Goal: Task Accomplishment & Management: Manage account settings

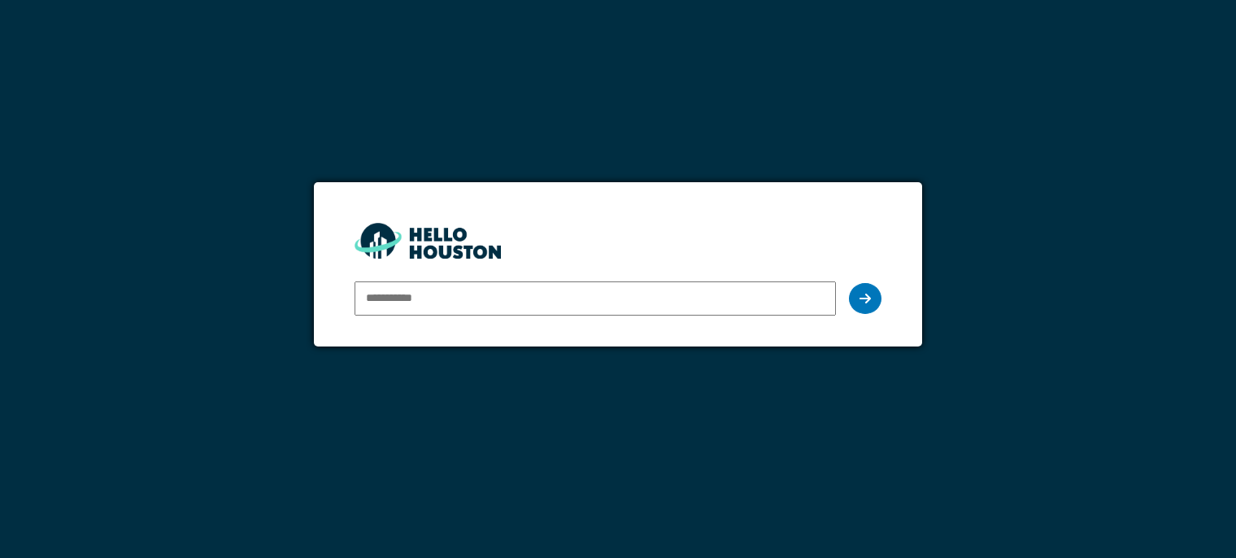
type input "**********"
click at [709, 295] on input "**********" at bounding box center [595, 298] width 481 height 34
click at [858, 303] on div at bounding box center [865, 298] width 33 height 31
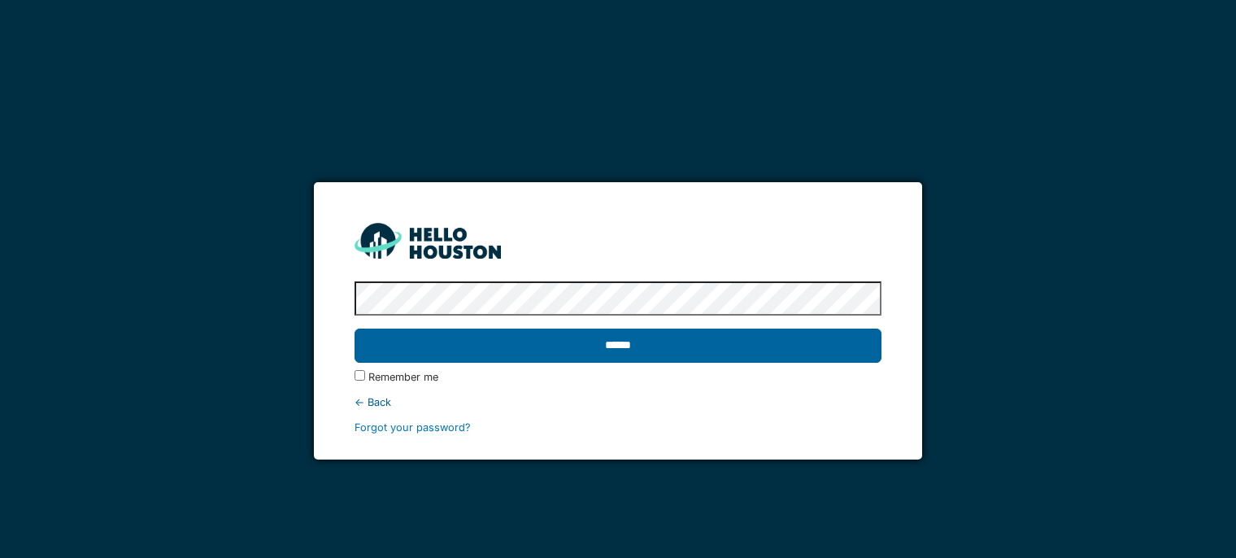
click at [752, 343] on input "******" at bounding box center [618, 346] width 526 height 34
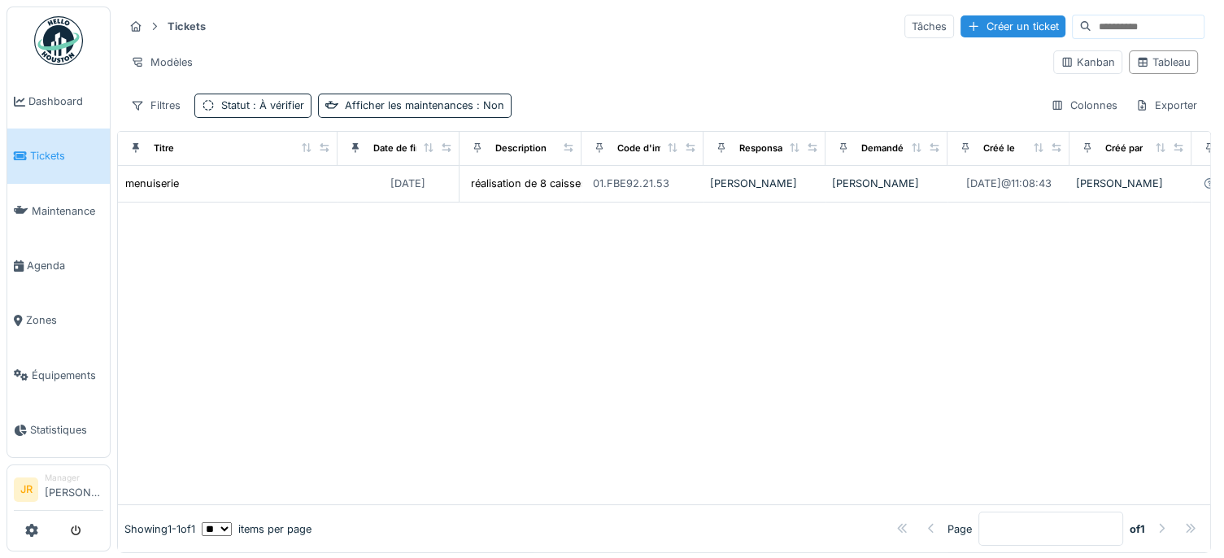
click at [54, 40] on img at bounding box center [58, 40] width 49 height 49
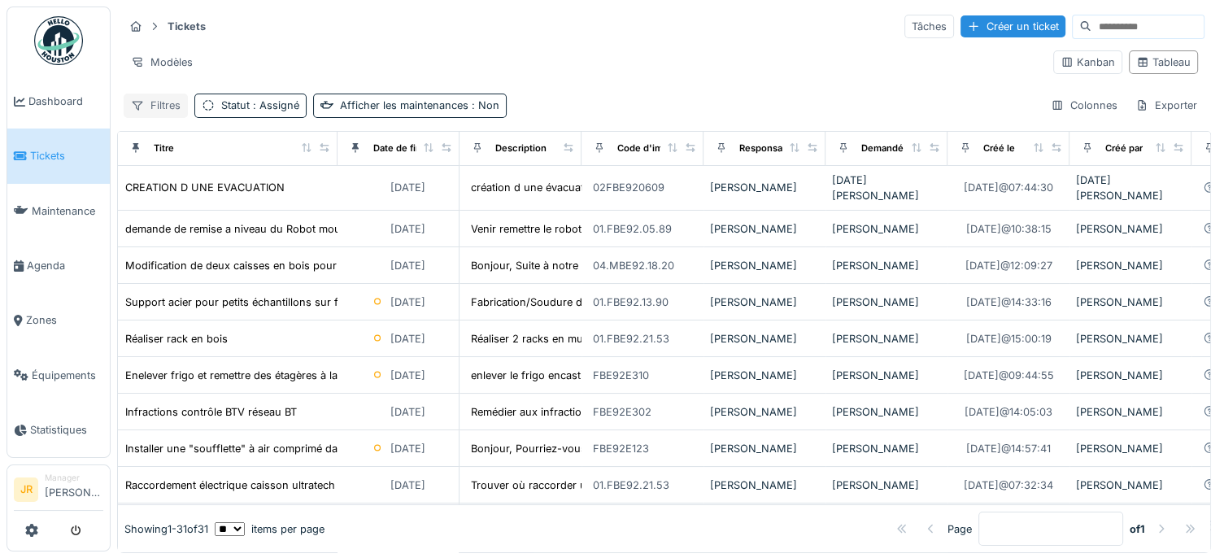
click at [168, 104] on div "Filtres" at bounding box center [156, 106] width 64 height 24
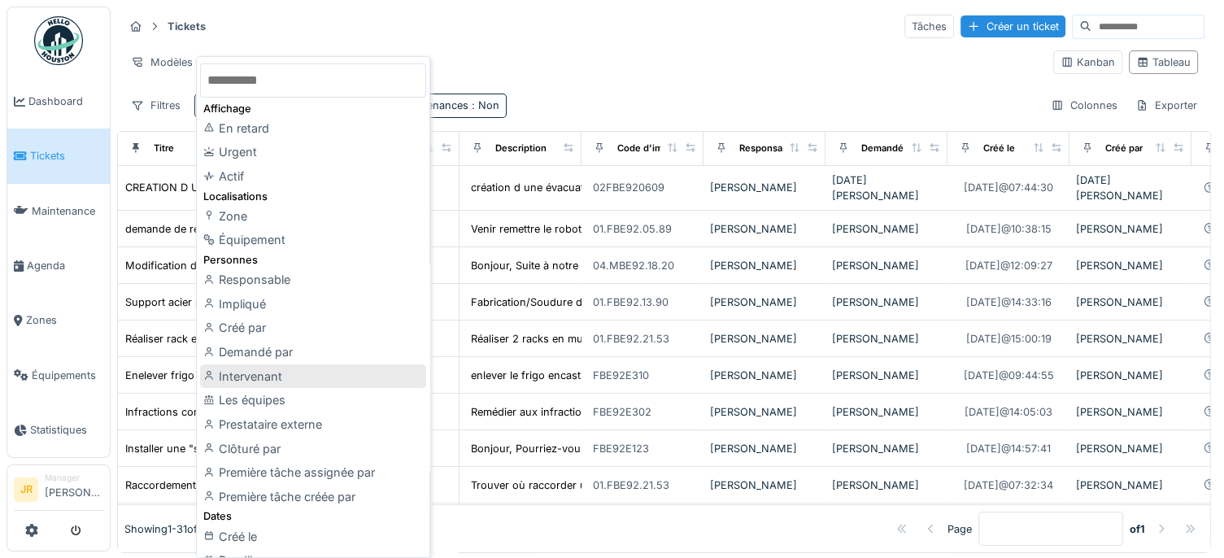
click at [254, 373] on div "Intervenant" at bounding box center [313, 376] width 226 height 24
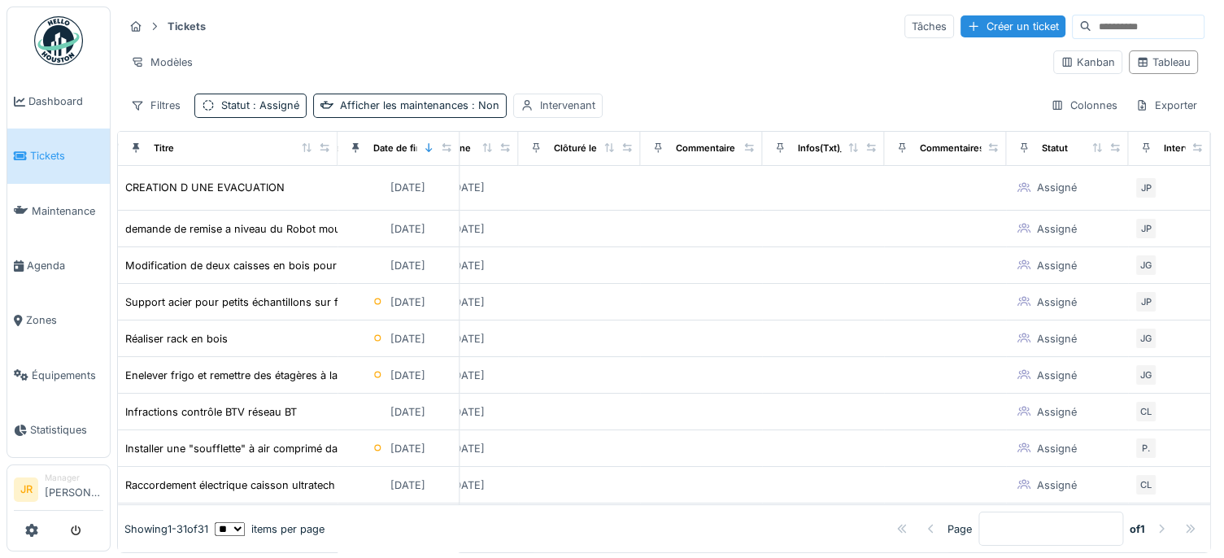
scroll to position [0, 1686]
click at [1192, 146] on icon at bounding box center [1197, 147] width 11 height 9
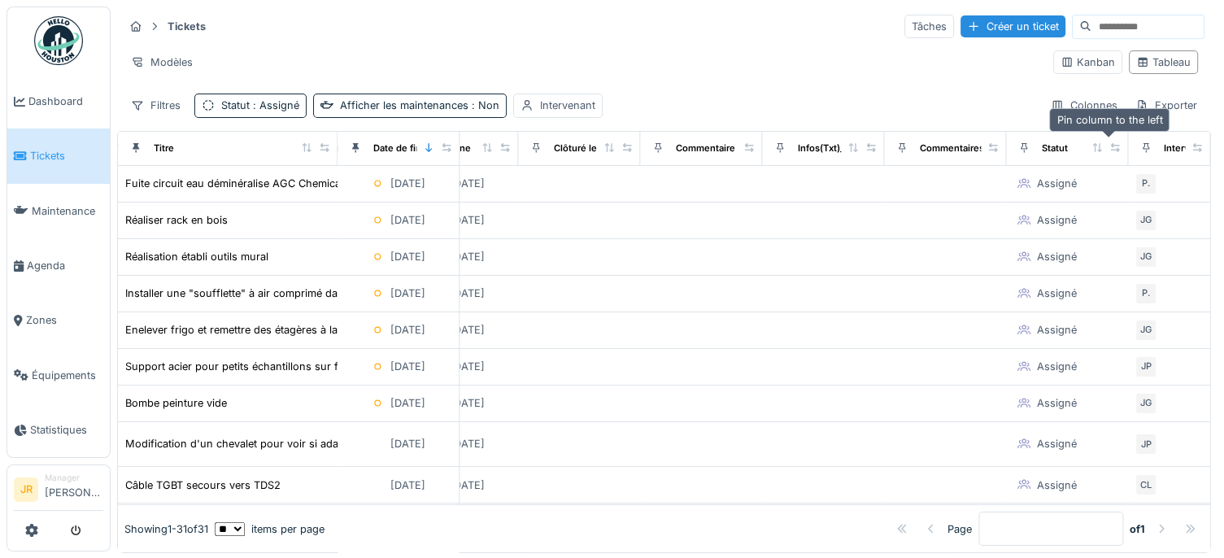
click at [1140, 147] on icon at bounding box center [1145, 147] width 11 height 9
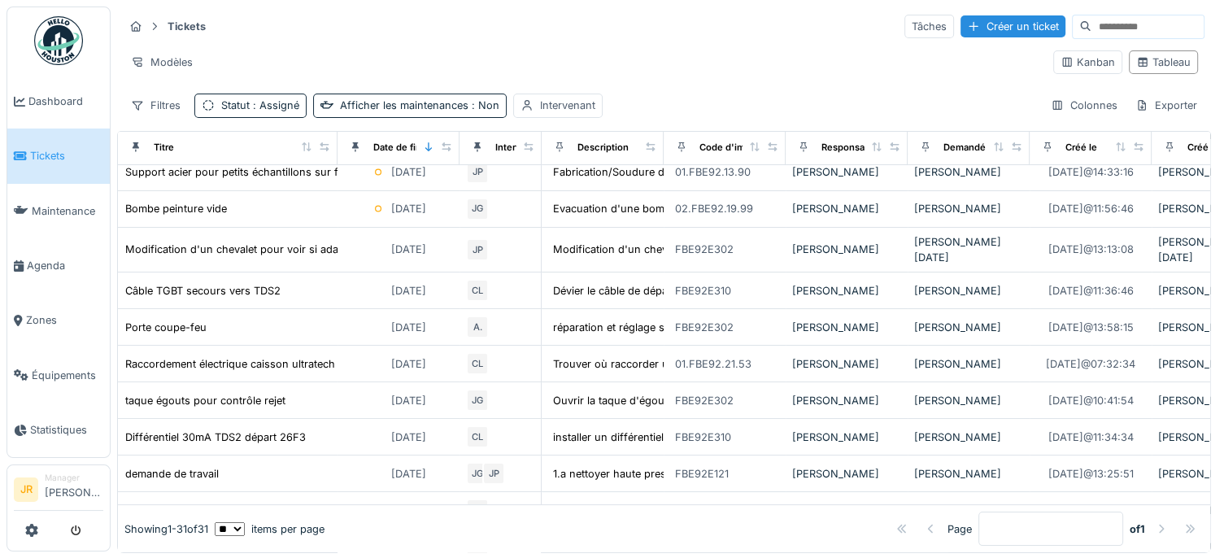
scroll to position [70, 0]
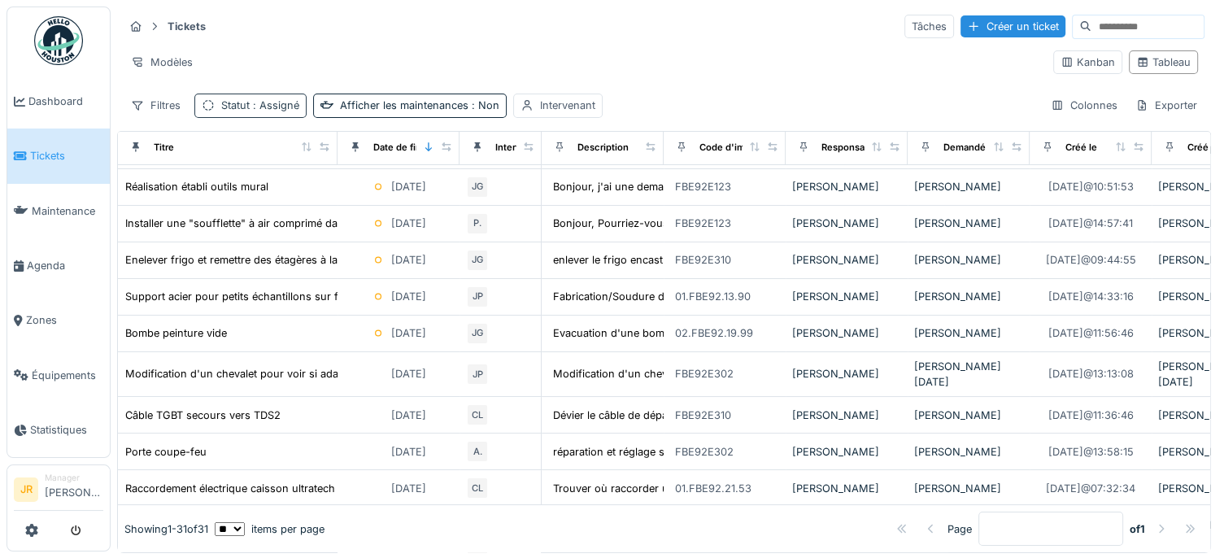
click at [286, 114] on div "Statut : Assigné" at bounding box center [250, 106] width 112 height 24
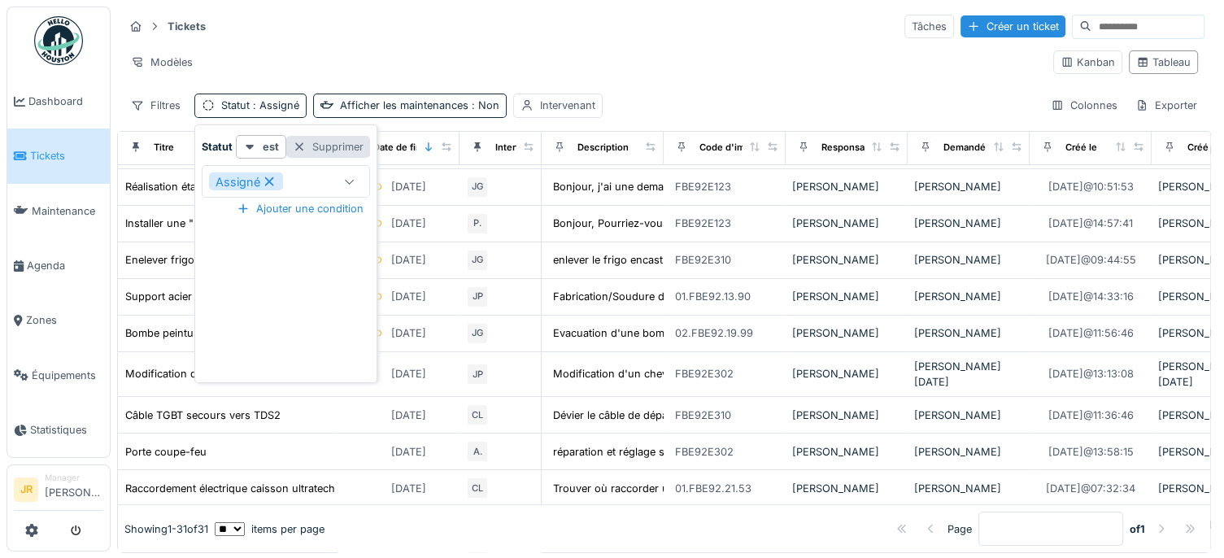
click at [327, 149] on div "Supprimer" at bounding box center [328, 147] width 84 height 22
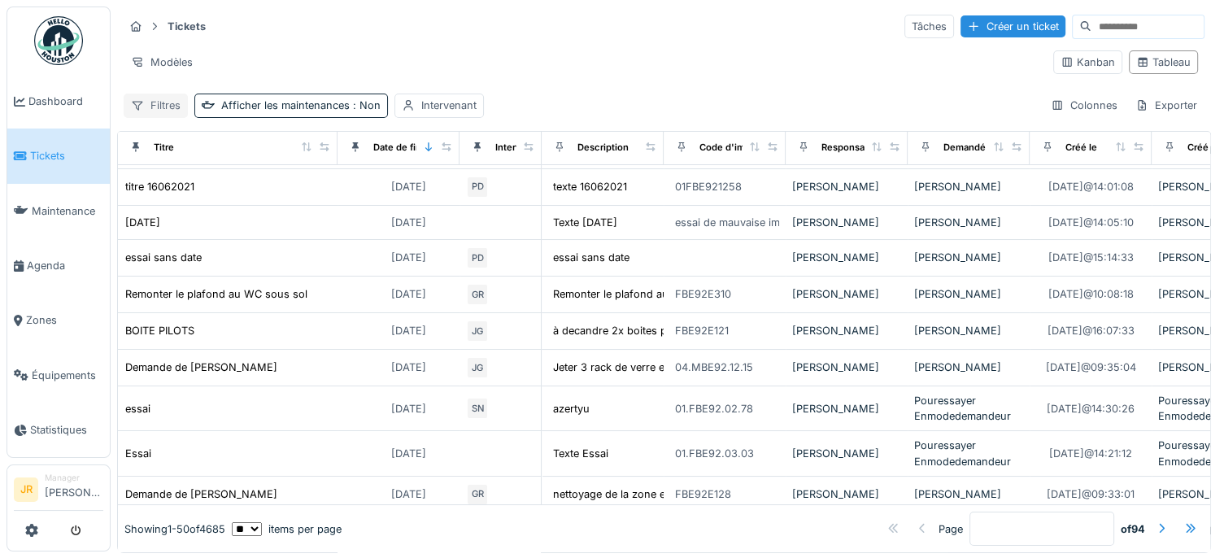
click at [171, 103] on div "Filtres" at bounding box center [156, 106] width 64 height 24
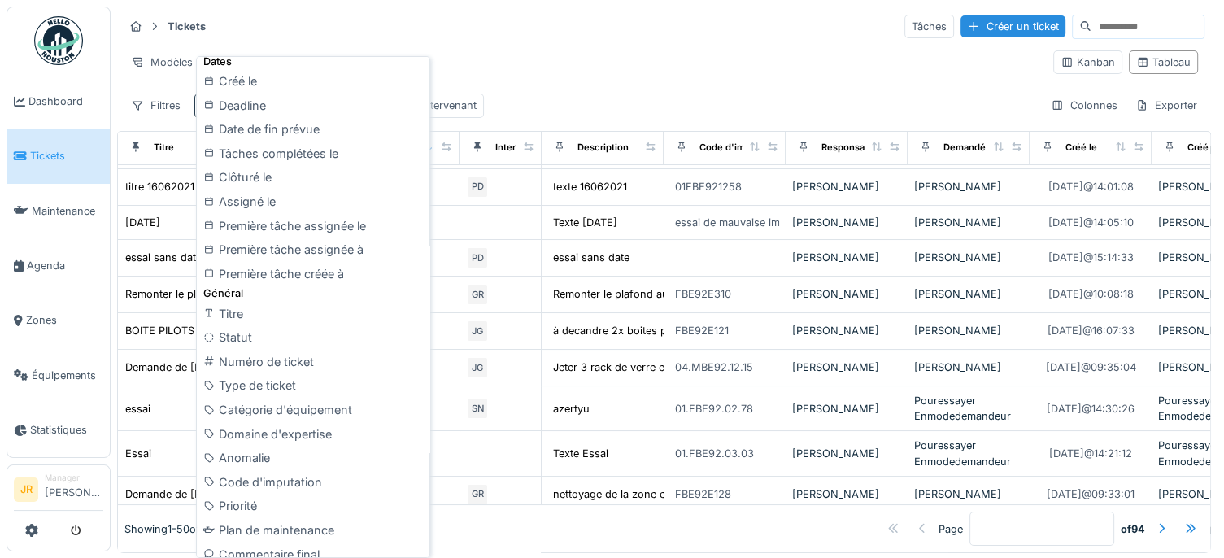
scroll to position [433, 0]
click at [236, 329] on div "Statut" at bounding box center [313, 336] width 226 height 24
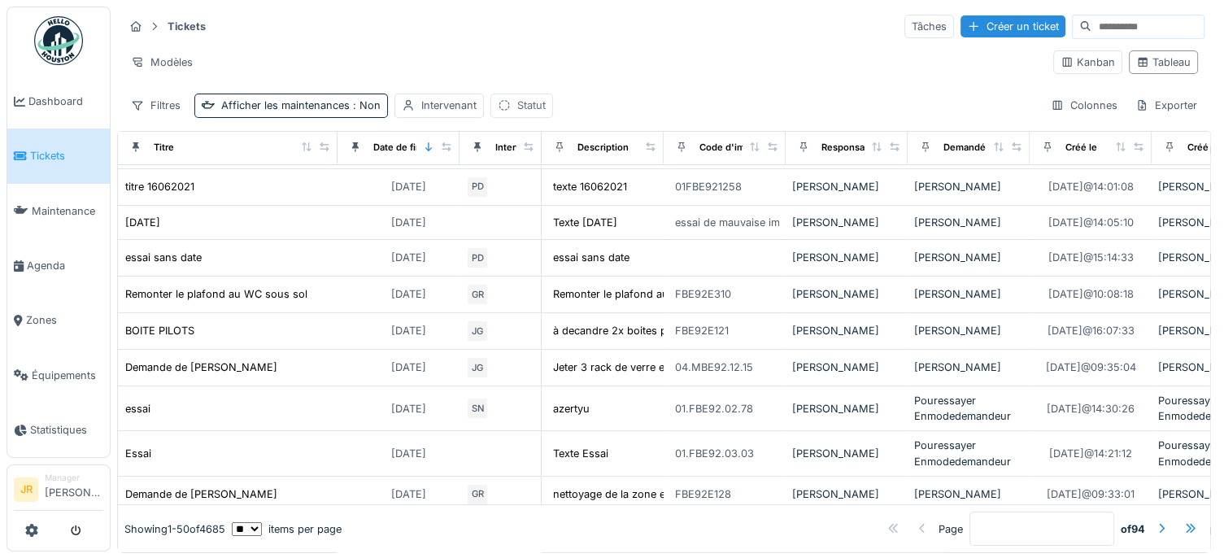
click at [519, 113] on div "Statut" at bounding box center [521, 106] width 63 height 24
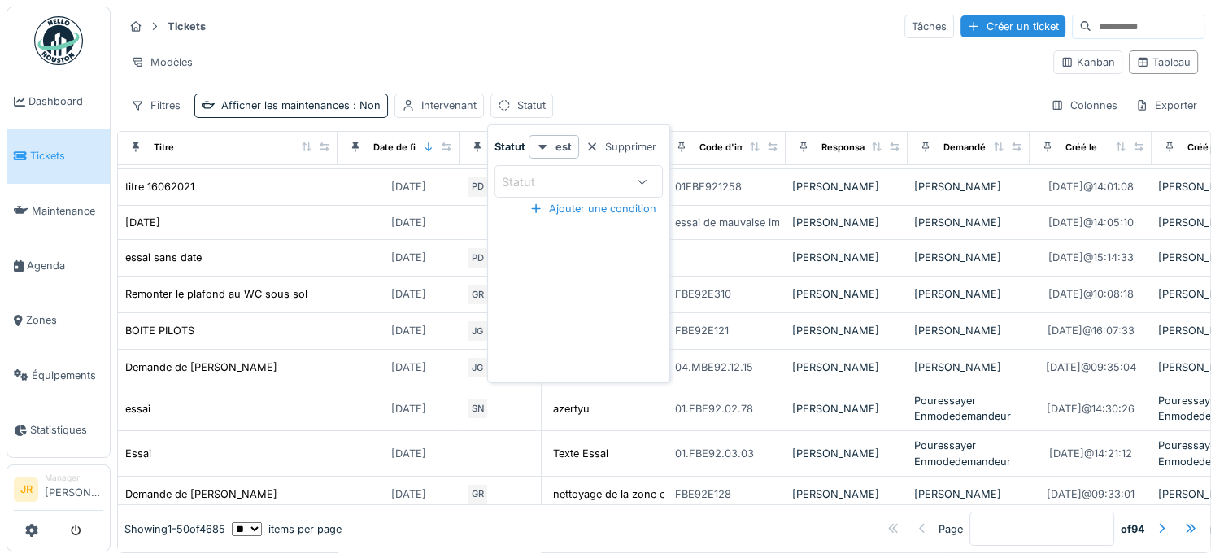
click at [649, 176] on div at bounding box center [642, 181] width 39 height 31
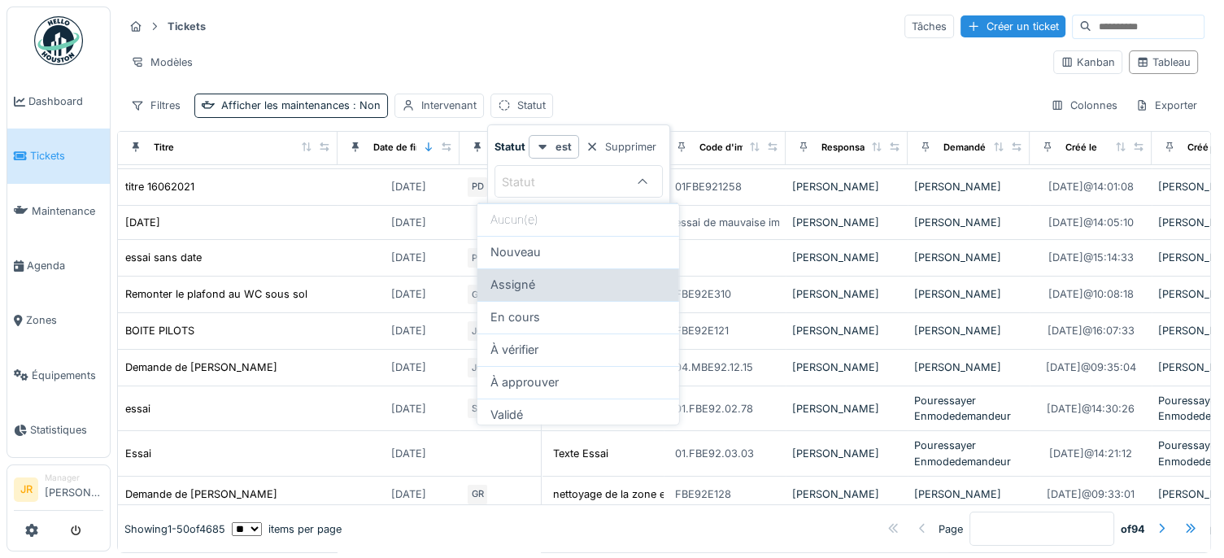
drag, startPoint x: 560, startPoint y: 251, endPoint x: 511, endPoint y: 287, distance: 61.2
click at [511, 287] on span "Assigné" at bounding box center [512, 285] width 45 height 18
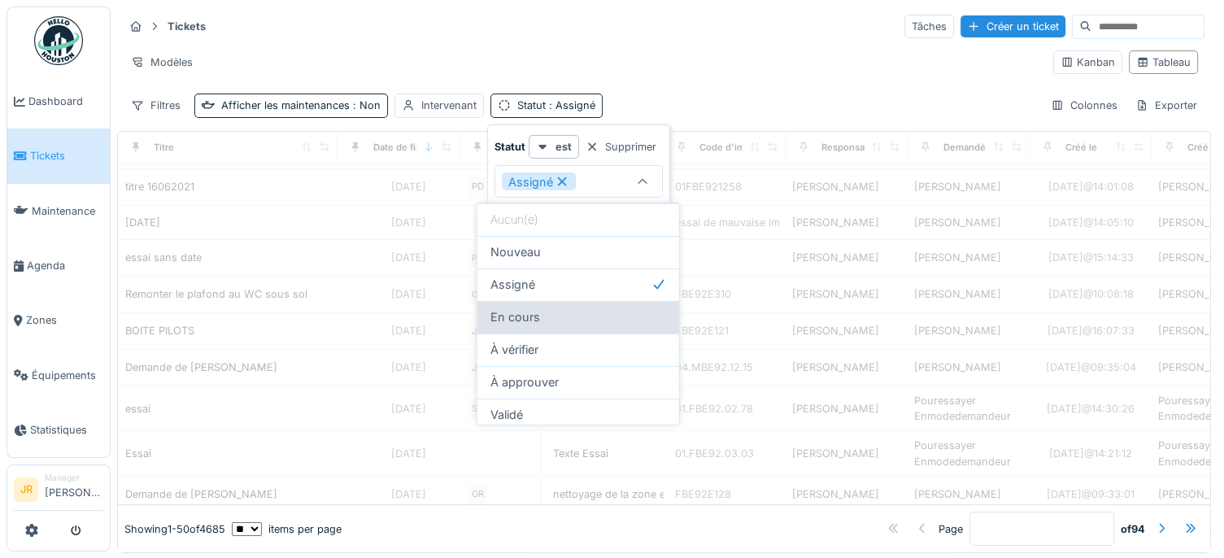
click at [512, 316] on span "En cours" at bounding box center [515, 317] width 50 height 18
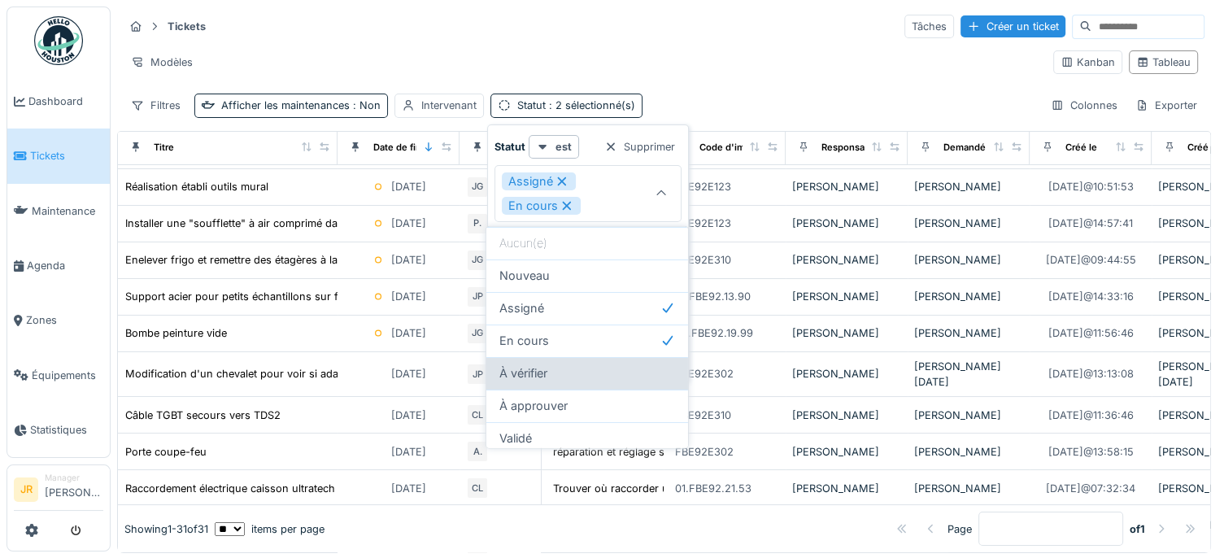
click at [524, 368] on span "À vérifier" at bounding box center [523, 373] width 48 height 18
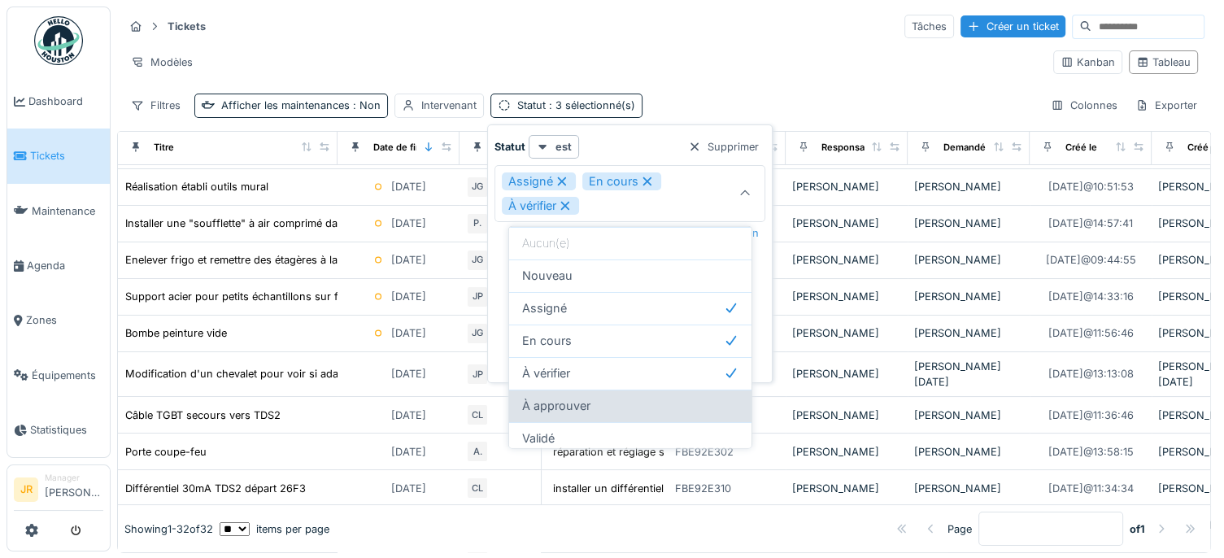
click at [553, 405] on span "À approuver" at bounding box center [556, 406] width 68 height 18
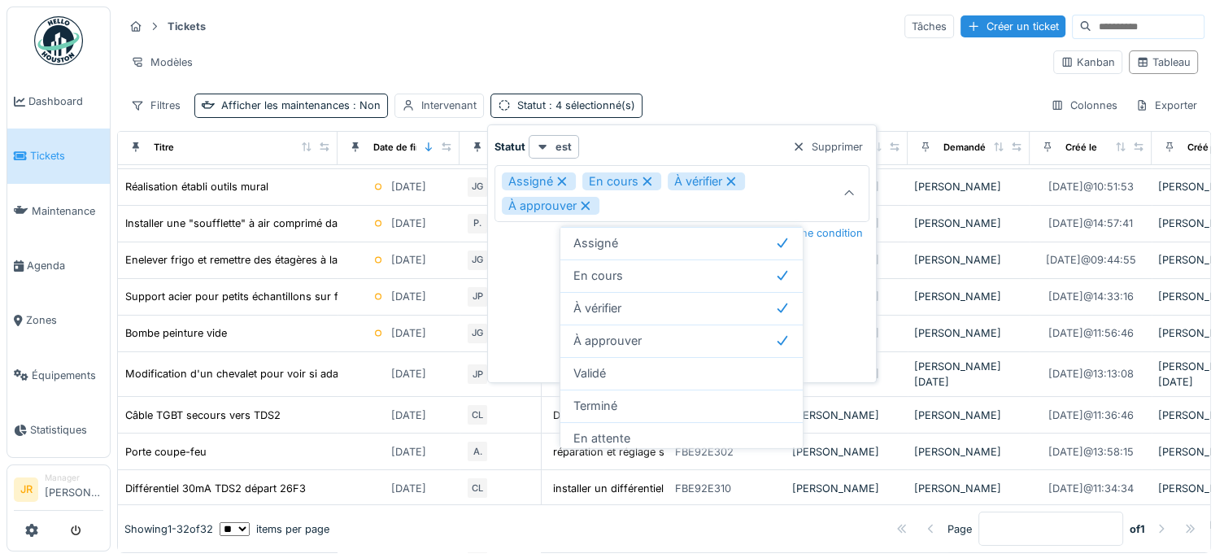
scroll to position [68, 0]
click at [680, 376] on div "Validé" at bounding box center [681, 370] width 216 height 18
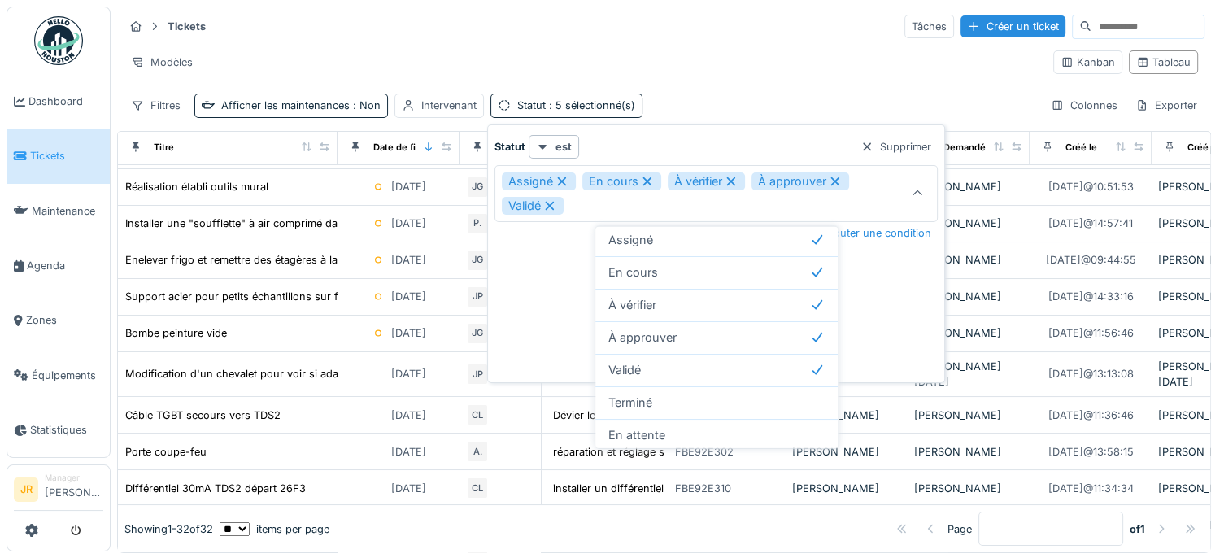
scroll to position [103, 0]
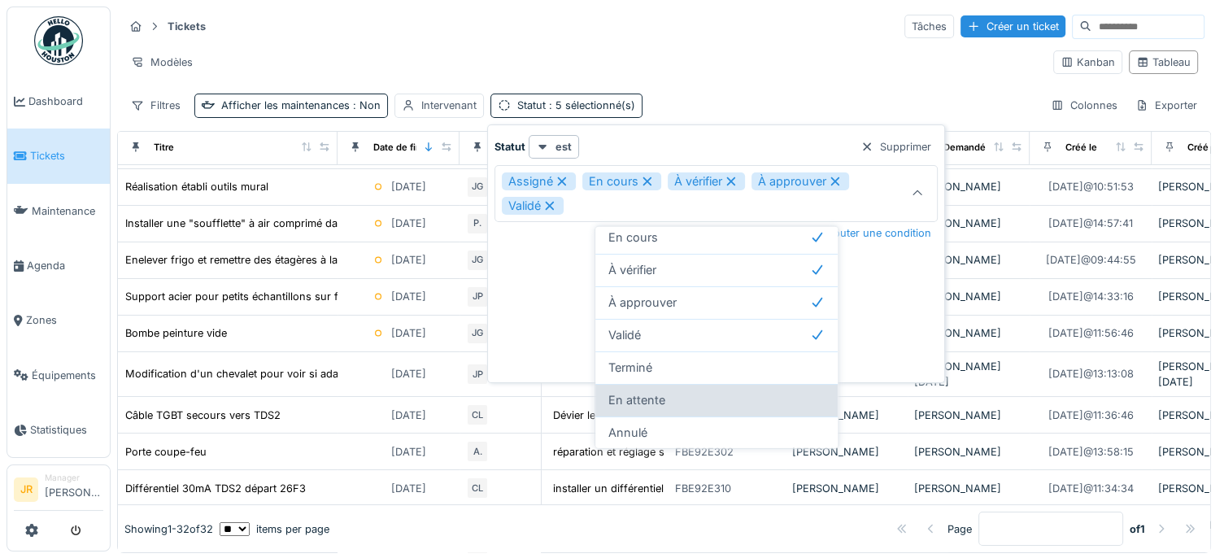
click at [649, 399] on span "En attente" at bounding box center [636, 400] width 57 height 18
type input "**********"
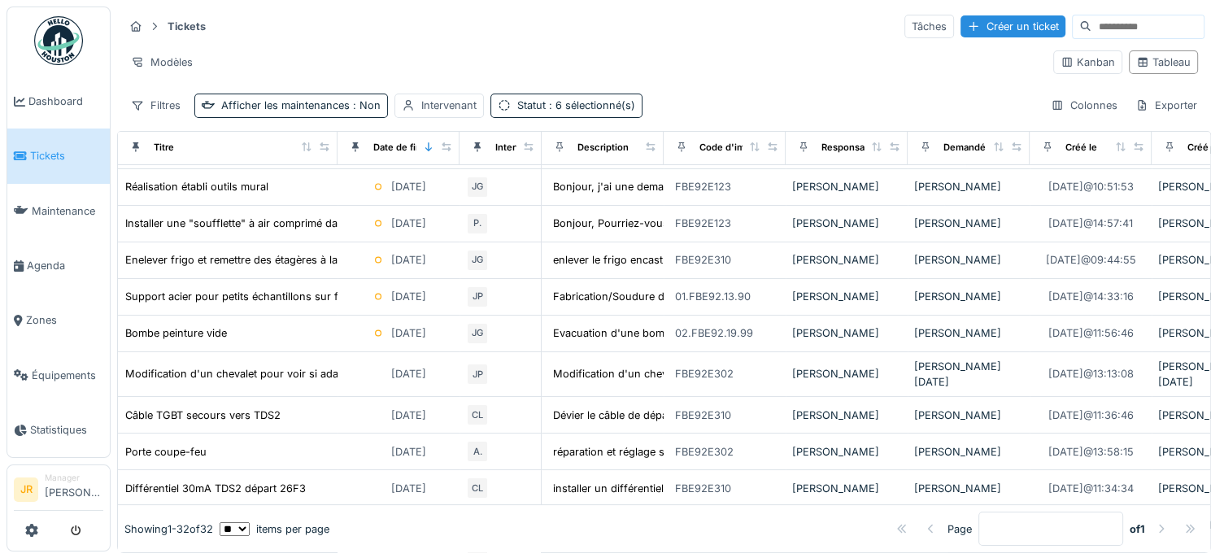
click at [825, 82] on div "Tickets Tâches Créer un ticket Modèles Kanban Tableau Filtres Afficher les main…" at bounding box center [664, 66] width 1094 height 118
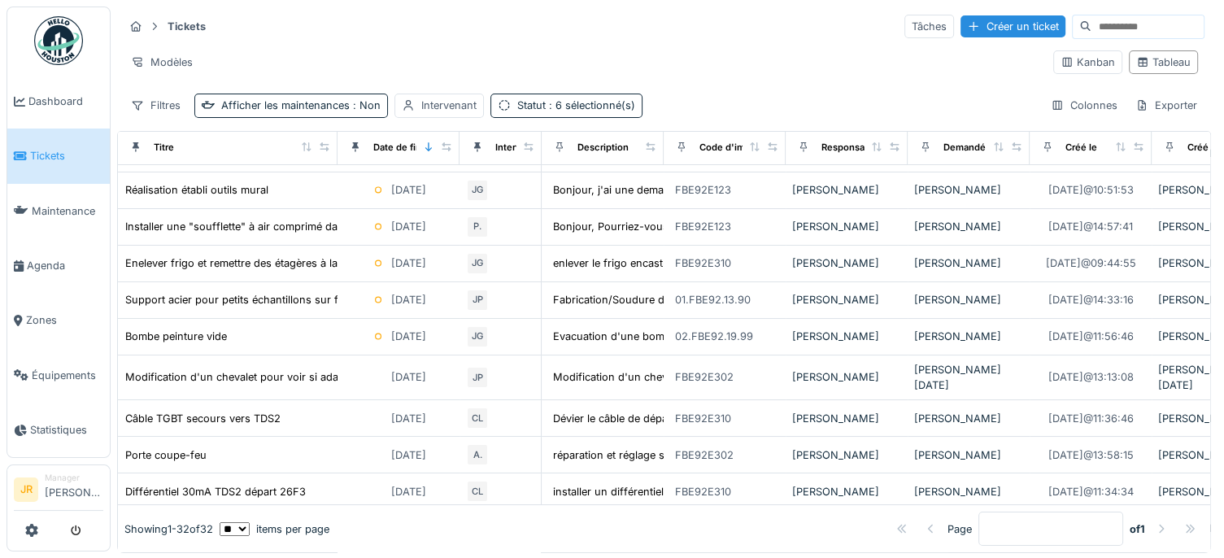
scroll to position [0, 0]
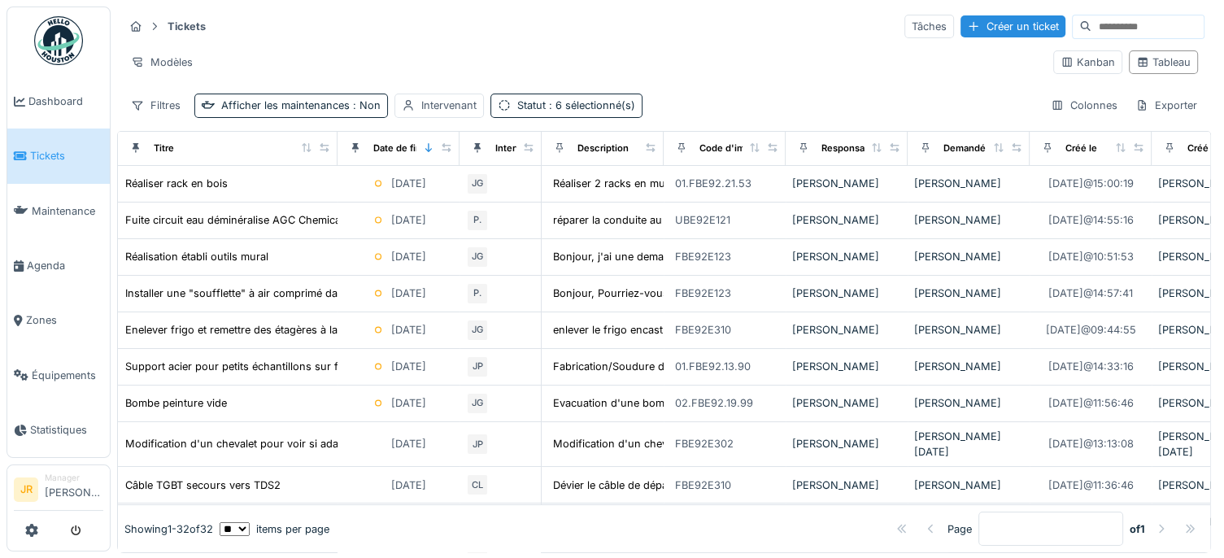
click at [55, 28] on img at bounding box center [58, 40] width 49 height 49
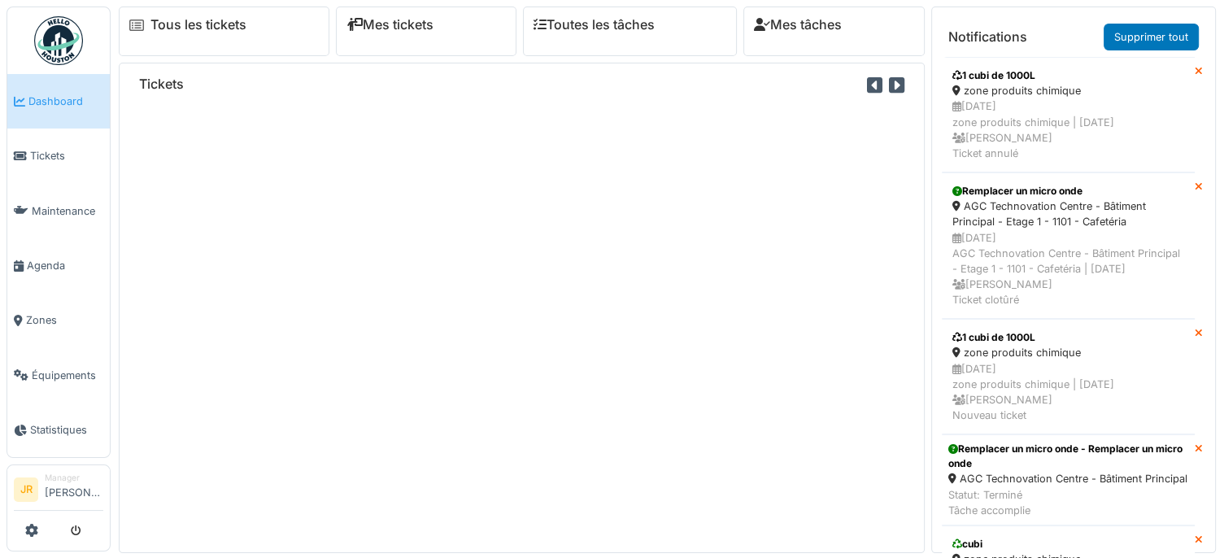
click at [63, 40] on img at bounding box center [58, 40] width 49 height 49
click at [622, 24] on link "Toutes les tâches" at bounding box center [596, 24] width 121 height 15
